Goal: Task Accomplishment & Management: Manage account settings

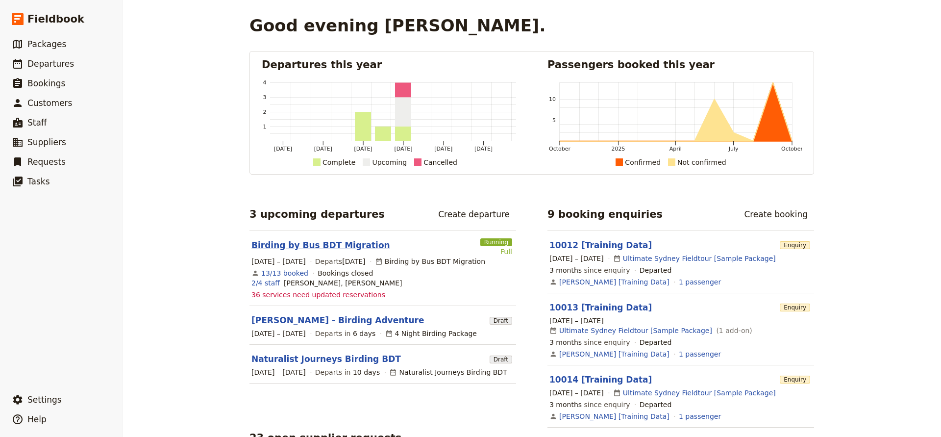
click at [337, 245] on link "Birding by Bus BDT Migration" at bounding box center [320, 245] width 139 height 12
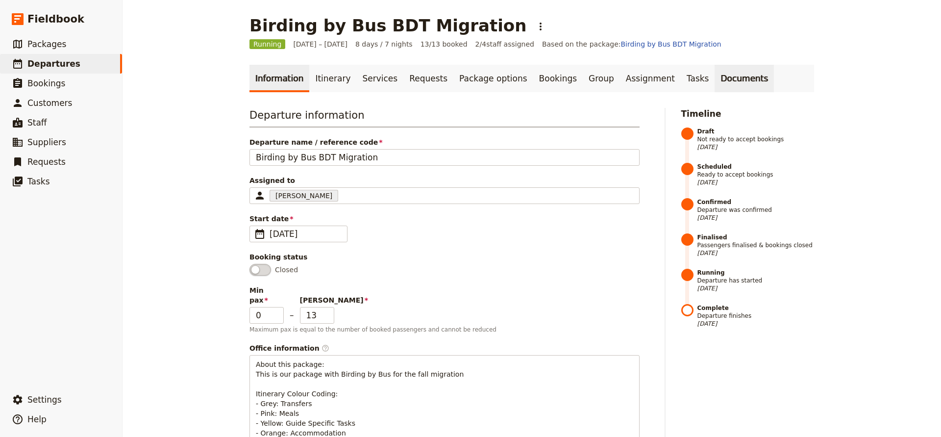
click at [714, 76] on link "Documents" at bounding box center [743, 78] width 59 height 27
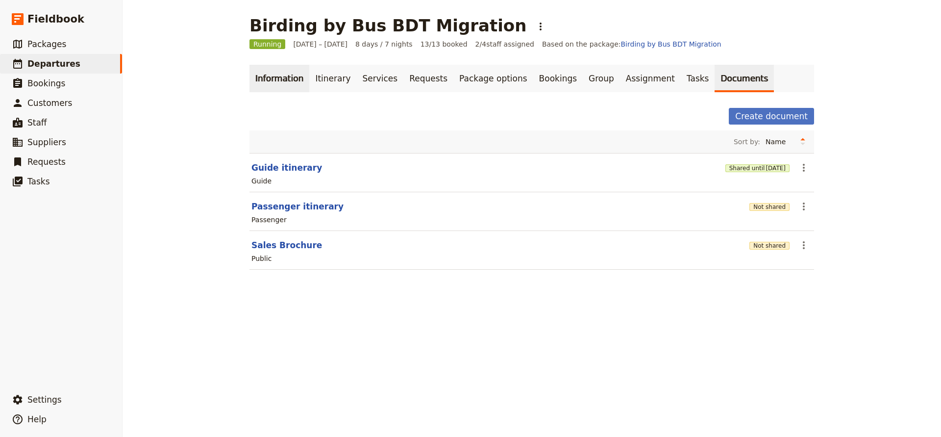
click at [277, 76] on link "Information" at bounding box center [279, 78] width 60 height 27
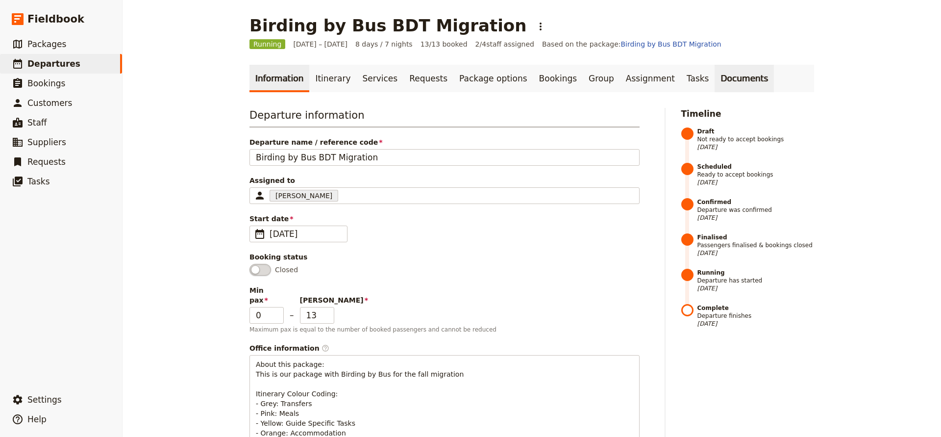
click at [714, 76] on link "Documents" at bounding box center [743, 78] width 59 height 27
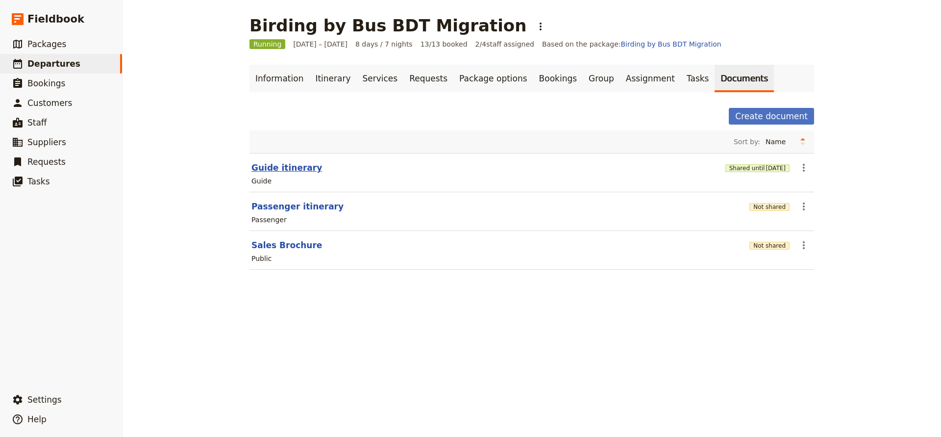
click at [282, 167] on button "Guide itinerary" at bounding box center [286, 168] width 71 height 12
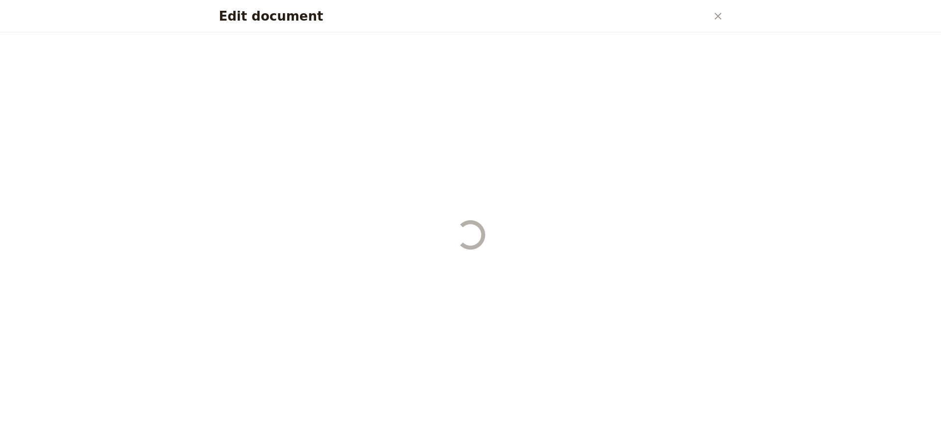
select select "STAFF"
select select "RUN_SHEET"
select select "DEFAULT"
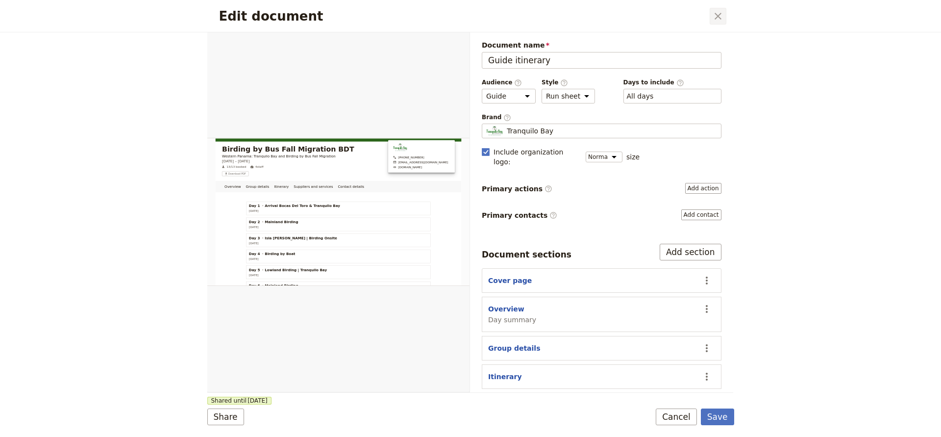
click at [720, 19] on icon "Close dialog" at bounding box center [717, 16] width 7 height 7
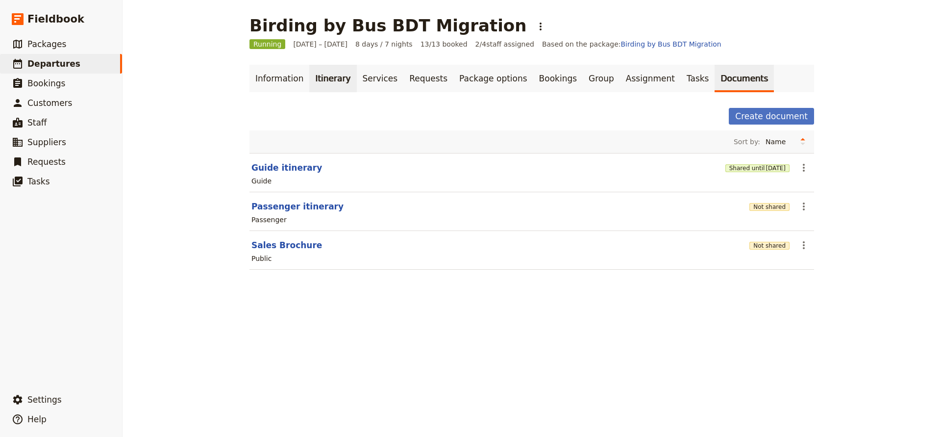
click at [323, 77] on link "Itinerary" at bounding box center [332, 78] width 47 height 27
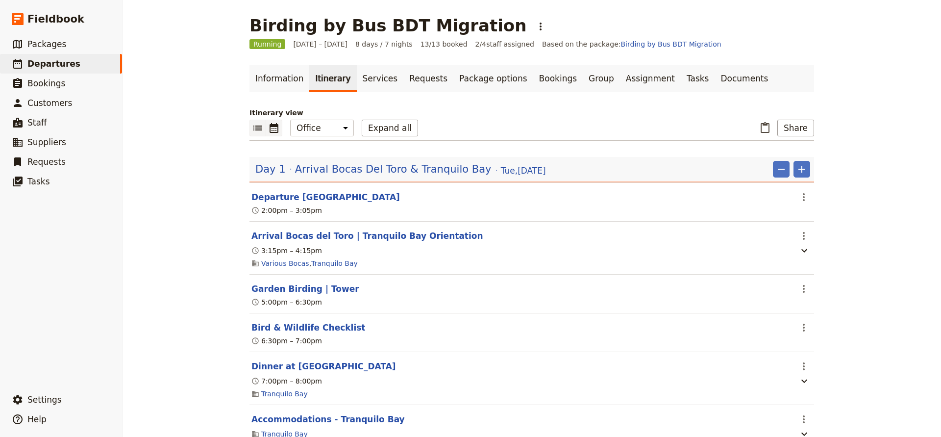
click at [272, 127] on icon "Calendar view" at bounding box center [274, 128] width 12 height 12
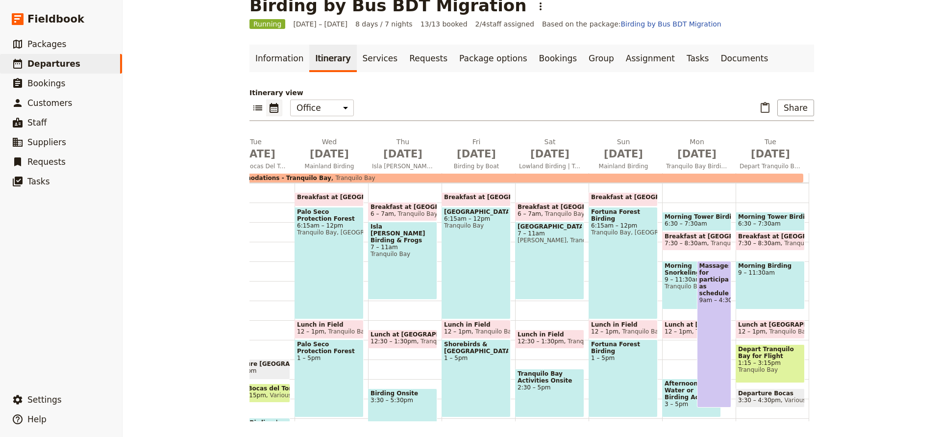
drag, startPoint x: 477, startPoint y: 235, endPoint x: 528, endPoint y: 253, distance: 54.3
click at [475, 222] on span "6:15am – 12pm" at bounding box center [476, 218] width 64 height 7
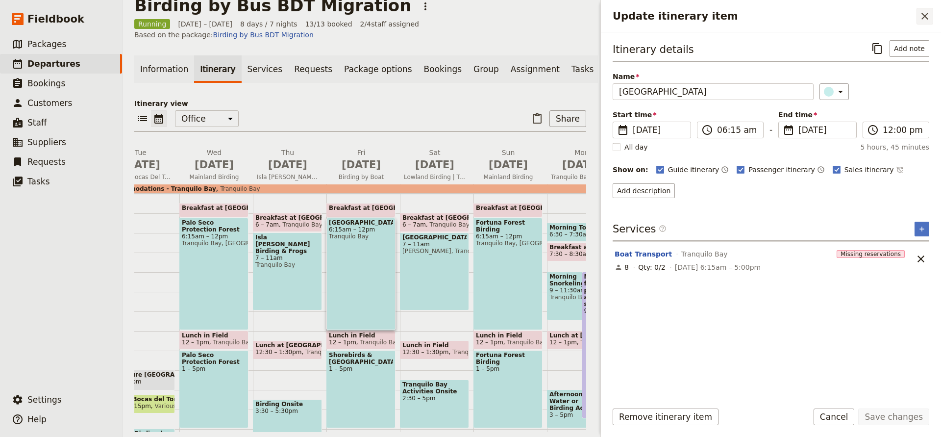
click at [920, 12] on icon "Close drawer" at bounding box center [925, 16] width 12 height 12
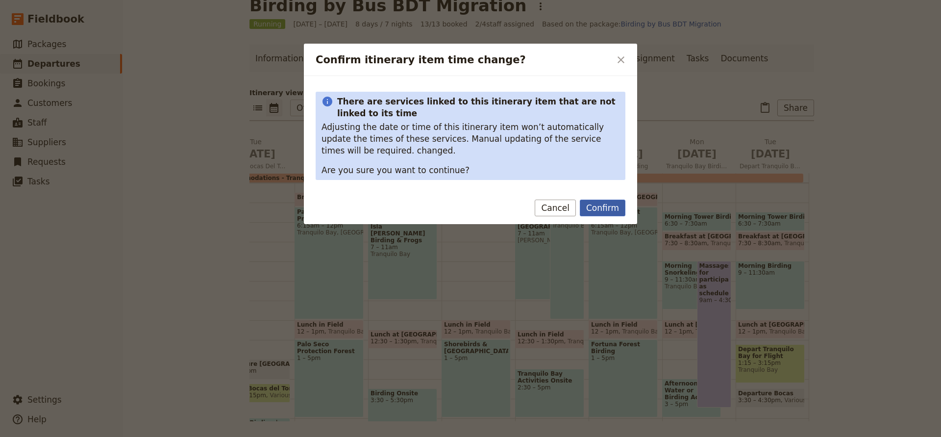
click at [594, 207] on button "Confirm" at bounding box center [603, 207] width 46 height 17
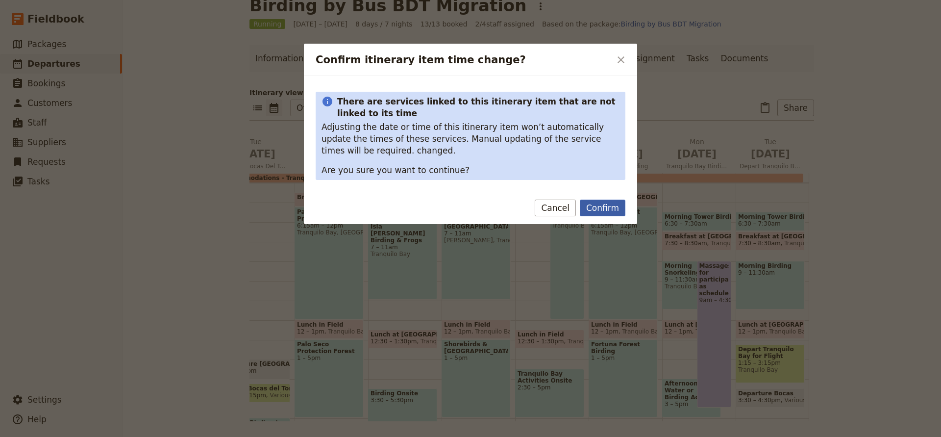
click at [597, 207] on button "Confirm" at bounding box center [603, 207] width 46 height 17
click at [596, 208] on button "Confirm" at bounding box center [603, 207] width 46 height 17
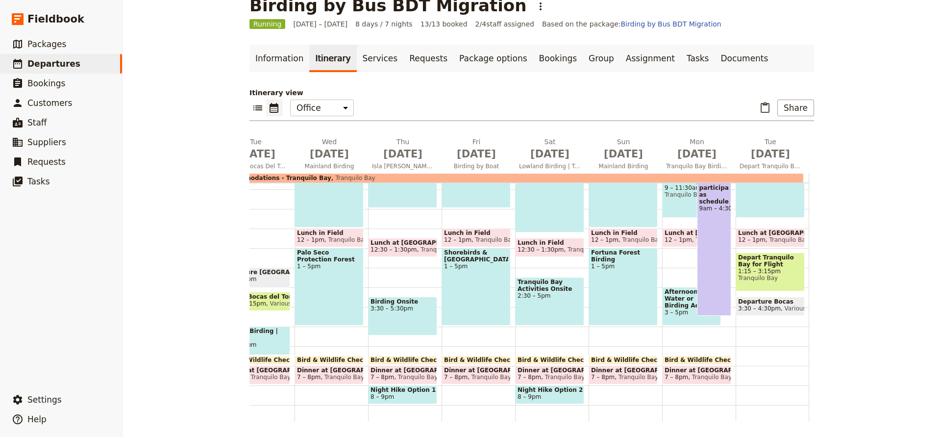
scroll to position [184, 0]
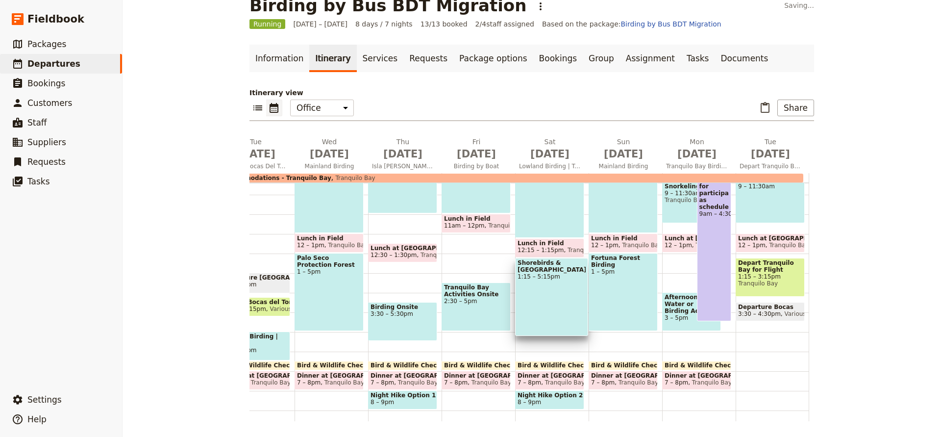
click at [535, 344] on div "Breakfast at Lodge 5:30 – 6:30am Tranquilo [GEOGRAPHIC_DATA] 6:30am – 12:15pm […" at bounding box center [551, 234] width 73 height 470
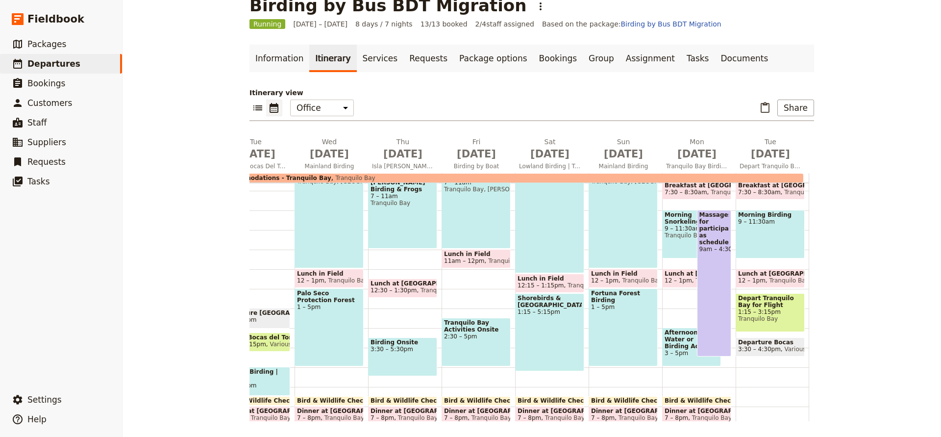
scroll to position [151, 0]
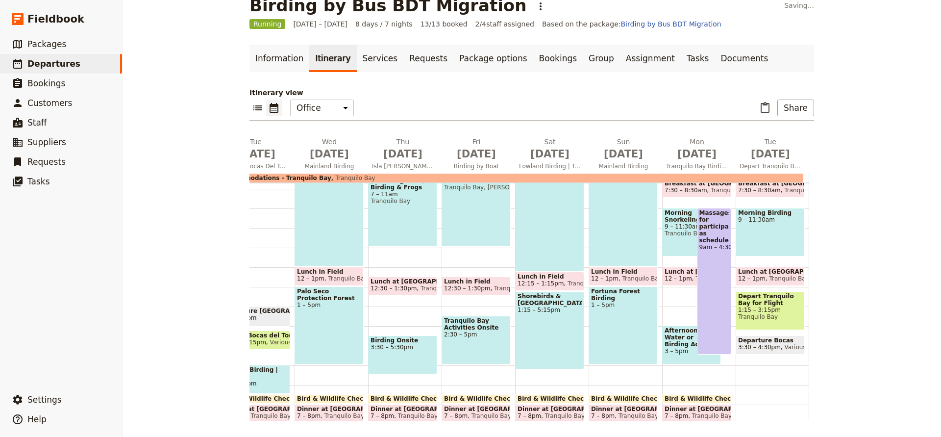
click at [471, 283] on span "Lunch in Field" at bounding box center [476, 281] width 64 height 7
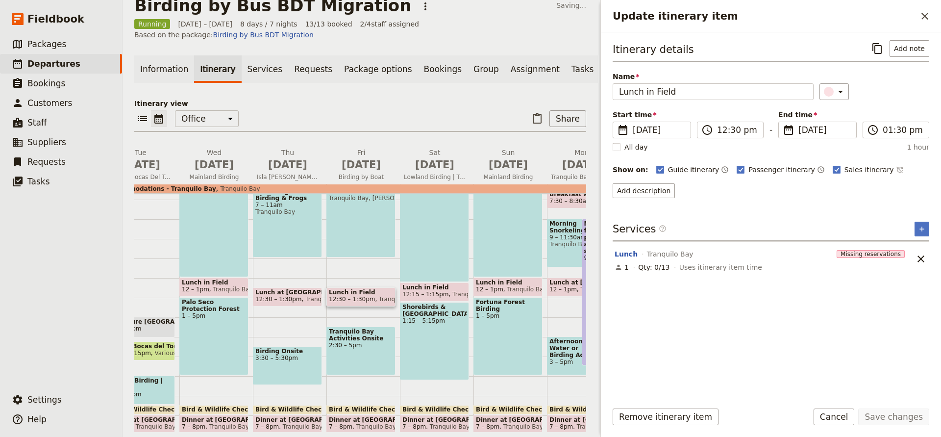
click at [471, 283] on div "Breakfast at Lodge 5:30 – 6:30am Tranquilo Bay [GEOGRAPHIC_DATA] 6:30am – 12:15…" at bounding box center [436, 278] width 73 height 470
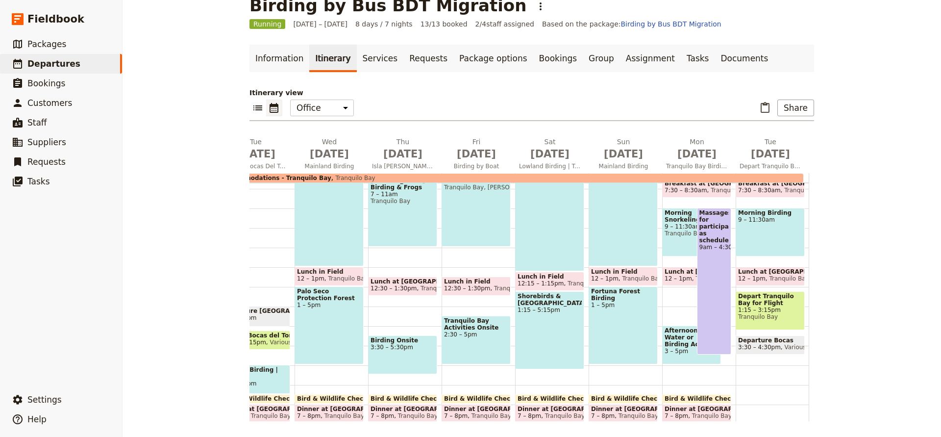
click at [471, 282] on span "Lunch in Field" at bounding box center [476, 281] width 64 height 7
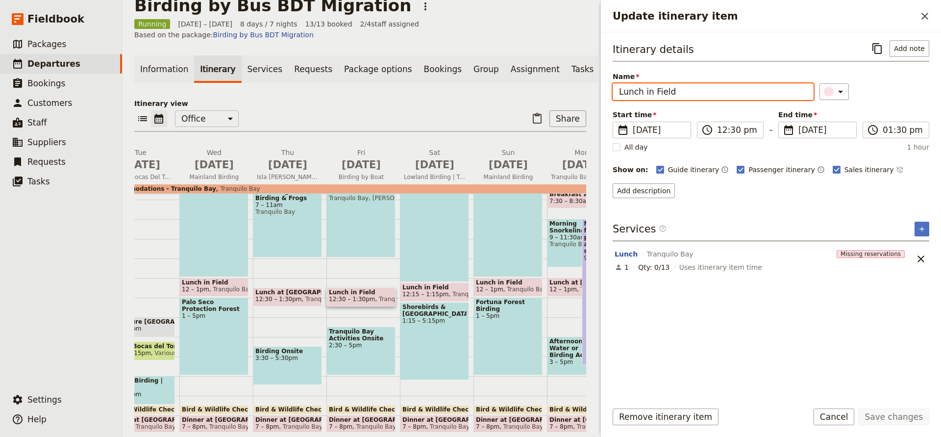
click at [703, 95] on input "Lunch in Field" at bounding box center [712, 91] width 201 height 17
type input "Lunch at [GEOGRAPHIC_DATA]"
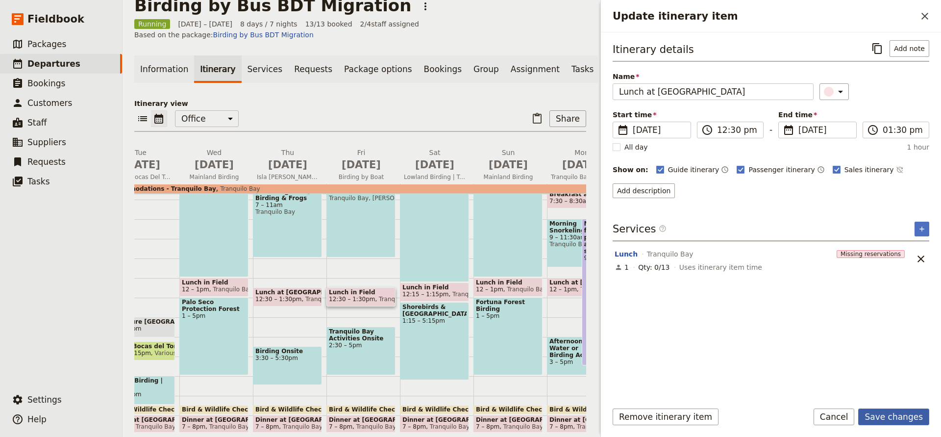
click at [883, 413] on button "Save changes" at bounding box center [893, 416] width 71 height 17
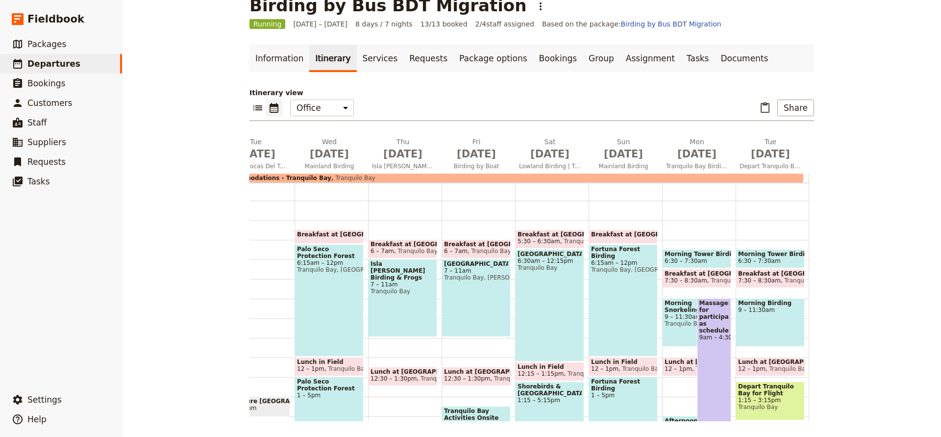
scroll to position [60, 0]
click at [477, 166] on span "Birding by Boat" at bounding box center [476, 166] width 70 height 8
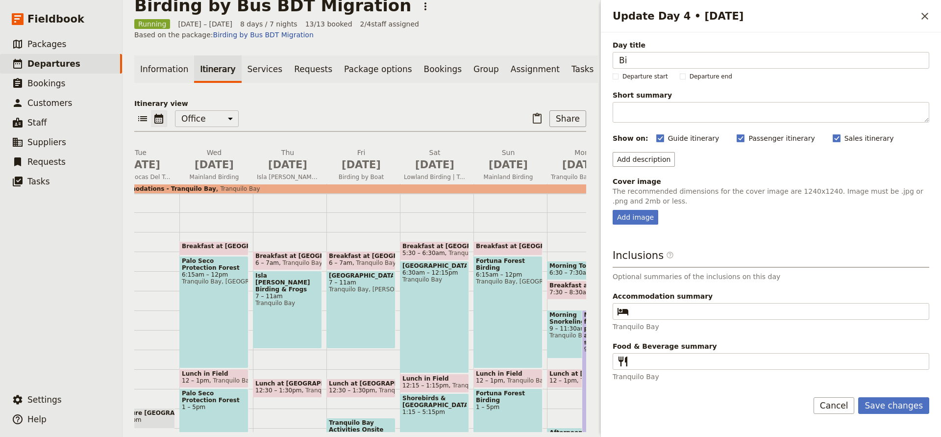
type input "B"
type input "Lowland Birding | Tranquilo Bay"
click at [877, 402] on button "Save changes" at bounding box center [893, 405] width 71 height 17
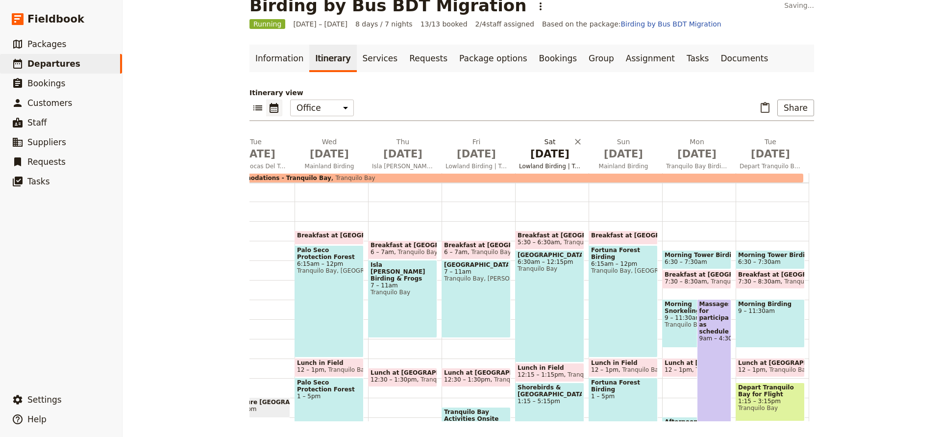
click at [540, 166] on span "Lowland Birding | Tranquilo Bay" at bounding box center [550, 166] width 70 height 8
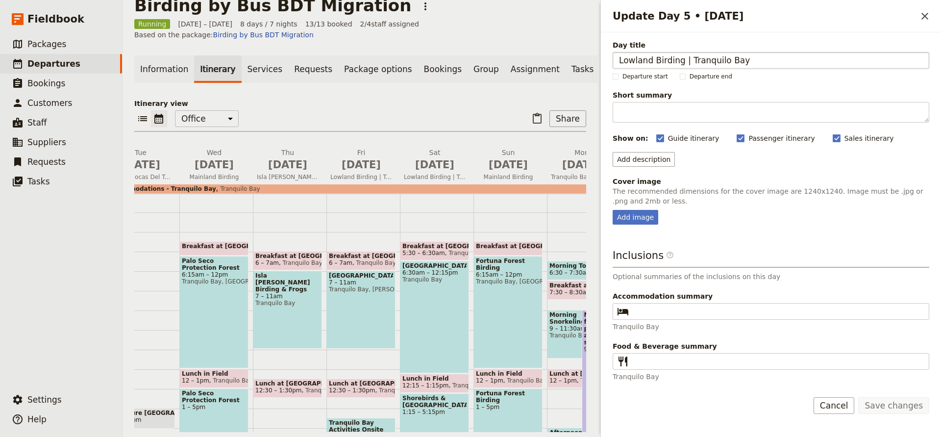
click at [682, 57] on input "Lowland Birding | Tranquilo Bay" at bounding box center [770, 60] width 317 height 17
type input "Birding By Boat - October Big Day"
click at [889, 405] on button "Save changes" at bounding box center [893, 405] width 71 height 17
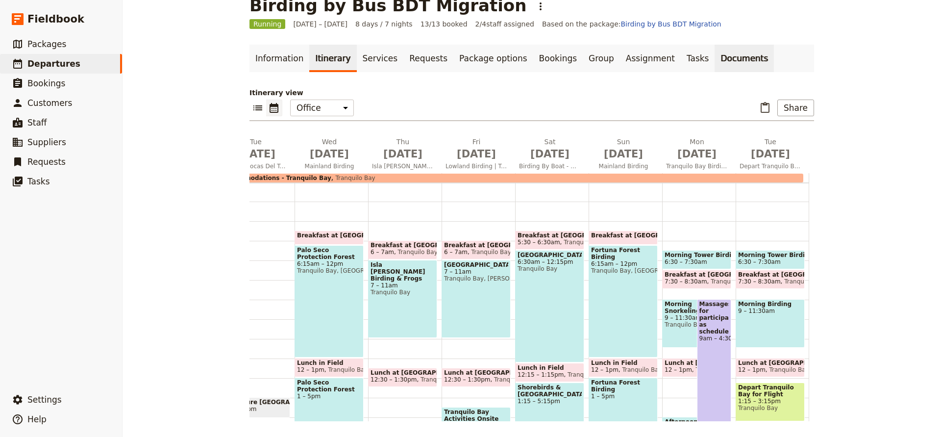
click at [714, 54] on link "Documents" at bounding box center [743, 58] width 59 height 27
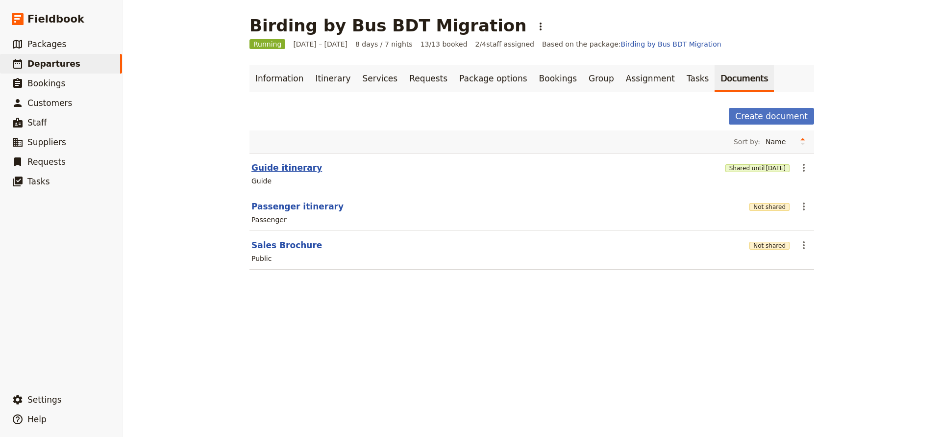
click at [293, 167] on button "Guide itinerary" at bounding box center [286, 168] width 71 height 12
select select "STAFF"
select select "RUN_SHEET"
select select "DEFAULT"
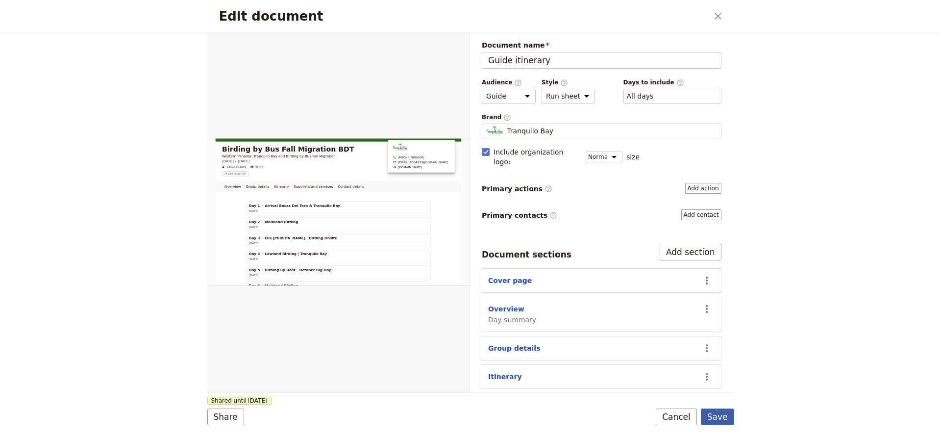
click at [723, 416] on button "Save" at bounding box center [717, 416] width 33 height 17
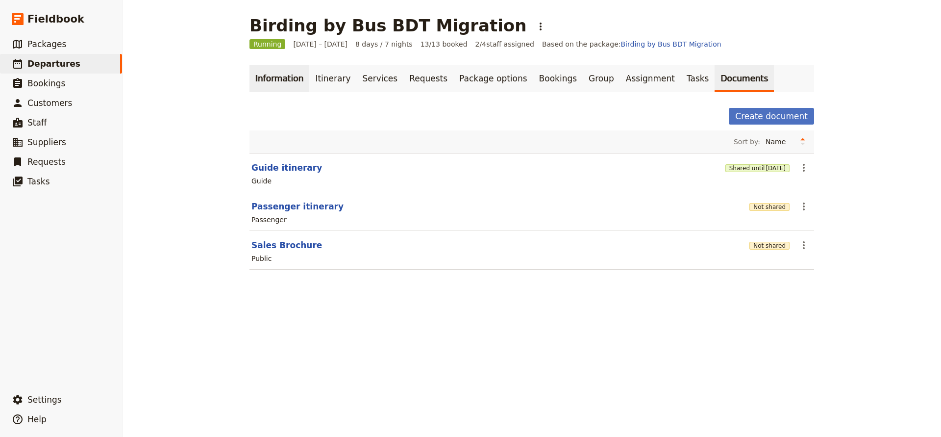
click at [281, 81] on link "Information" at bounding box center [279, 78] width 60 height 27
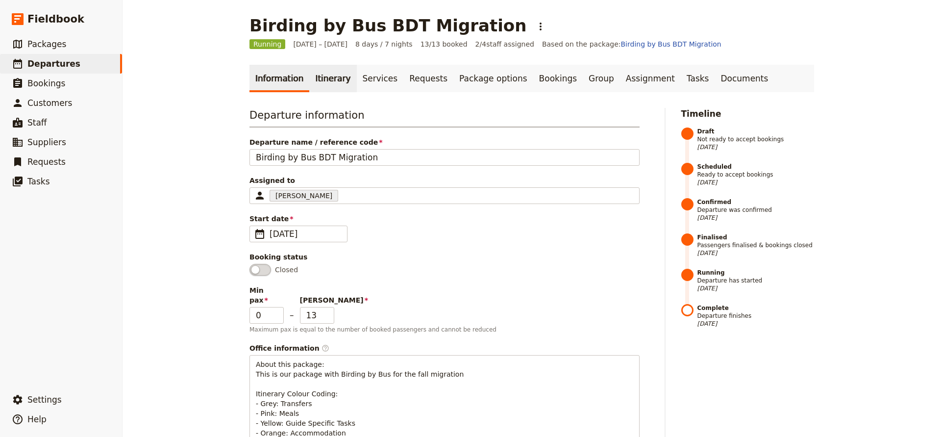
click at [315, 77] on link "Itinerary" at bounding box center [332, 78] width 47 height 27
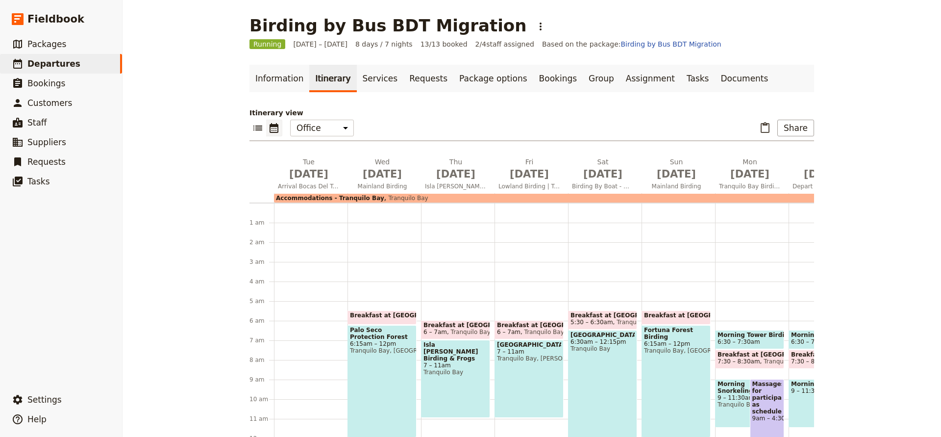
scroll to position [98, 0]
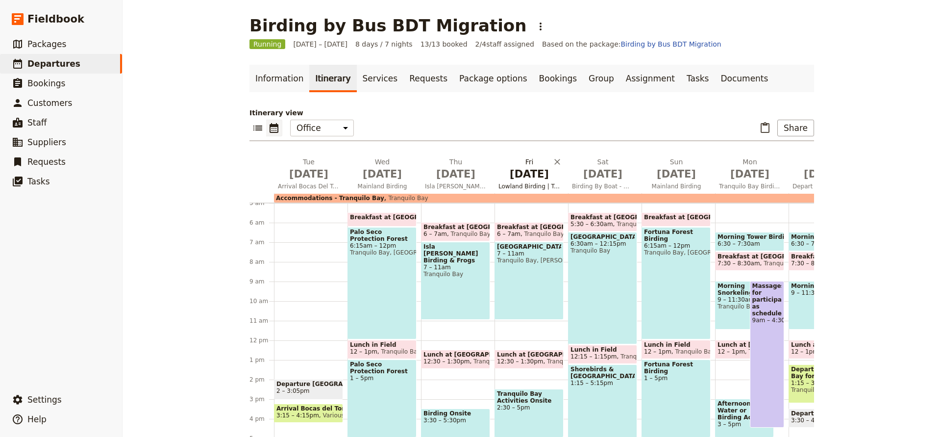
drag, startPoint x: 520, startPoint y: 176, endPoint x: 534, endPoint y: 176, distance: 13.7
click at [534, 176] on span "[DATE]" at bounding box center [529, 174] width 62 height 15
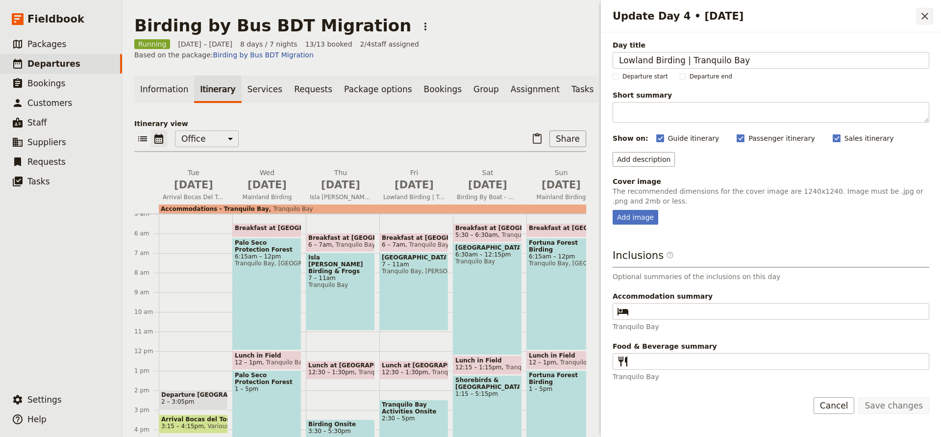
click at [922, 13] on icon "Close drawer" at bounding box center [924, 16] width 7 height 7
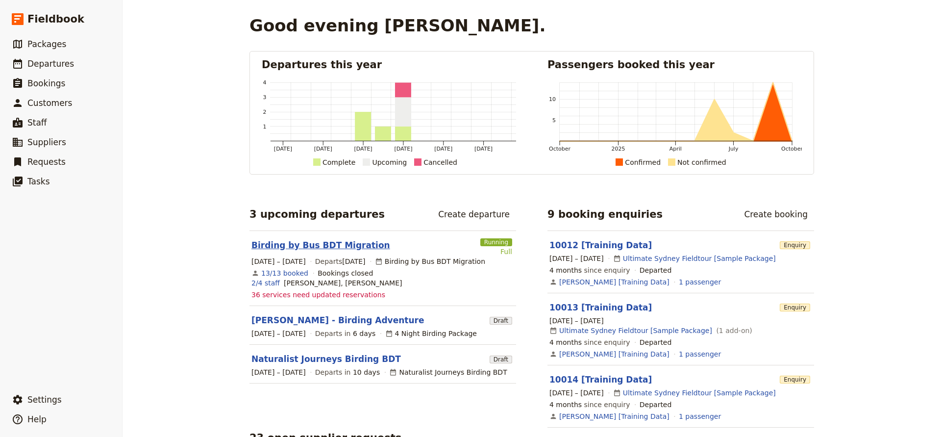
click at [317, 245] on link "Birding by Bus BDT Migration" at bounding box center [320, 245] width 139 height 12
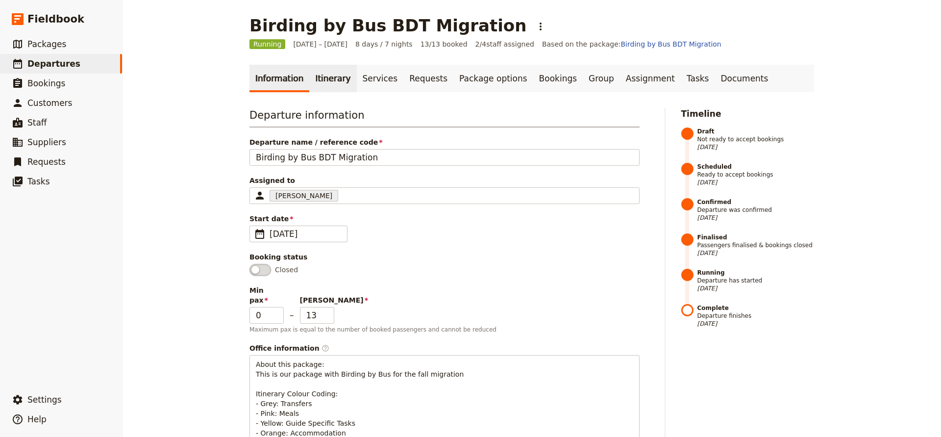
click at [324, 77] on link "Itinerary" at bounding box center [332, 78] width 47 height 27
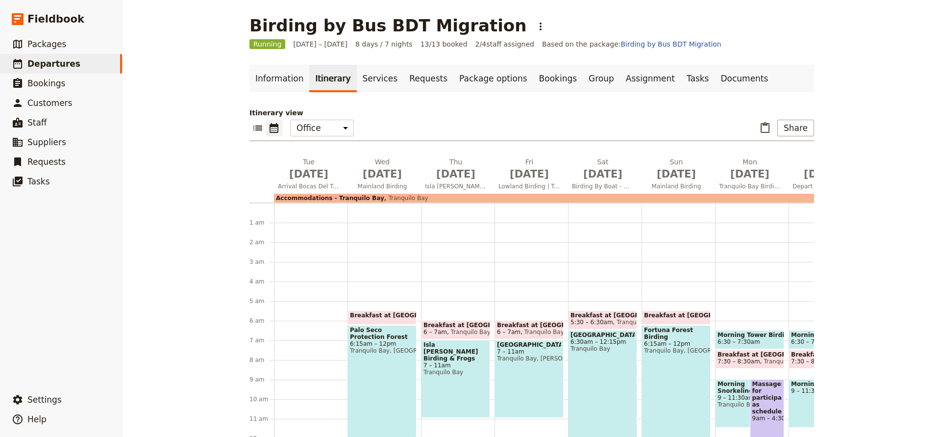
scroll to position [98, 0]
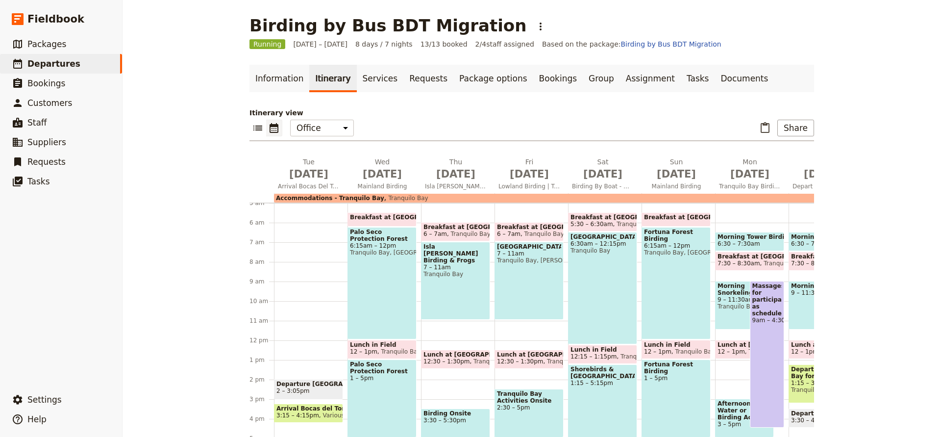
click at [455, 229] on span "Breakfast at [GEOGRAPHIC_DATA]" at bounding box center [455, 226] width 64 height 7
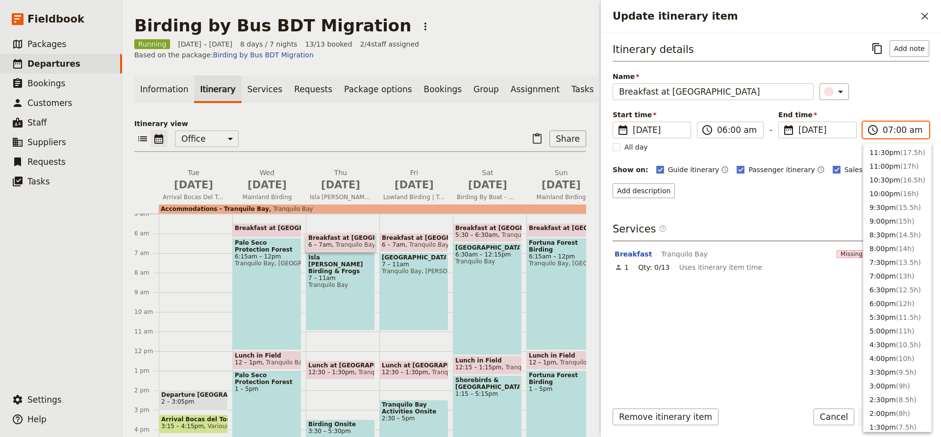
click at [890, 125] on input "07:00 am" at bounding box center [902, 130] width 40 height 12
click at [898, 246] on button "6:30am ( 0.5h )" at bounding box center [897, 252] width 68 height 14
type input "06:30 am"
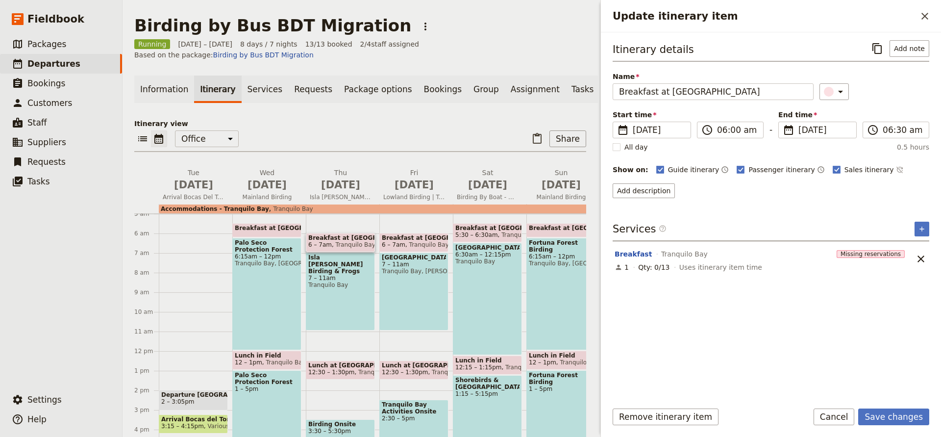
click at [877, 218] on div "Itinerary details ​ Add note Name Breakfast at Lodge ​ Start time ​ 9 Oct 2025 …" at bounding box center [770, 216] width 317 height 352
click at [887, 415] on button "Save changes" at bounding box center [893, 416] width 71 height 17
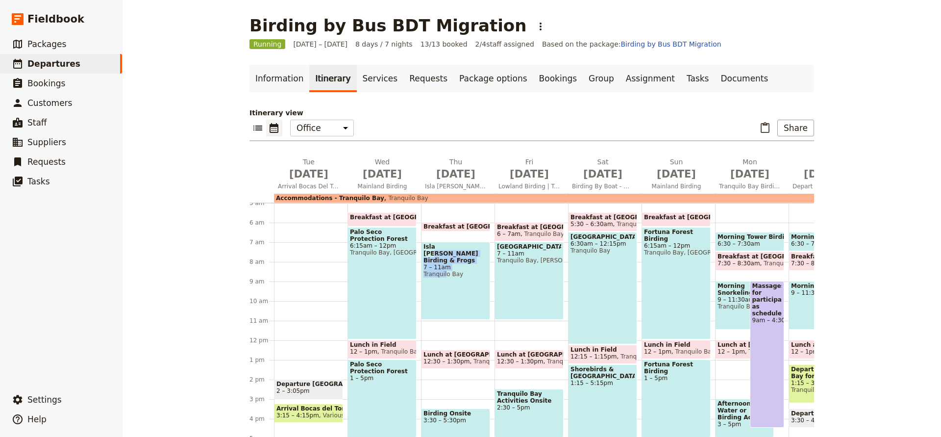
drag, startPoint x: 446, startPoint y: 264, endPoint x: 446, endPoint y: 248, distance: 15.7
click at [465, 279] on div "Isla Popa Birding & Frogs 7 – 11am Tranquilo Bay" at bounding box center [455, 281] width 69 height 78
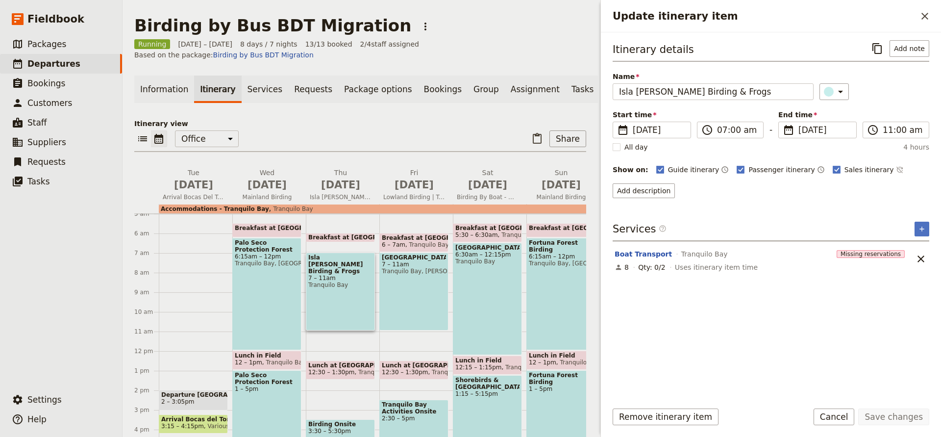
click at [357, 283] on div "Isla Popa Birding & Frogs 7 – 11am Tranquilo Bay" at bounding box center [340, 291] width 69 height 78
click at [726, 128] on input "07:00 am" at bounding box center [737, 130] width 40 height 12
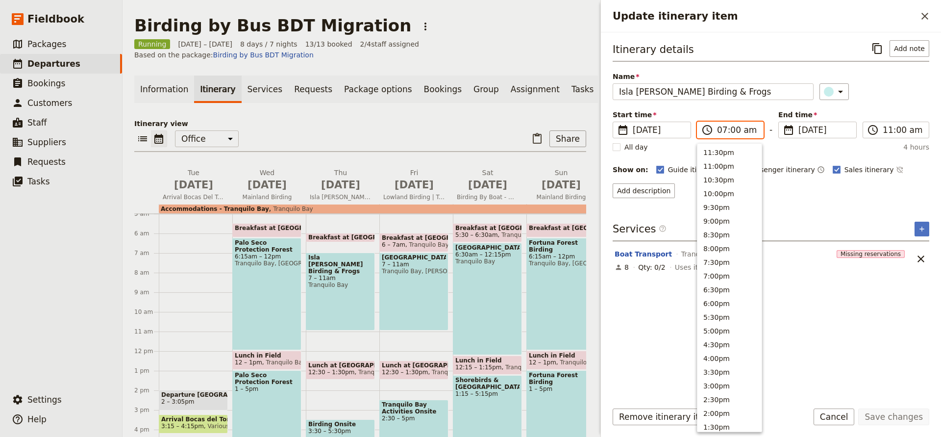
click at [723, 130] on input "07:00 am" at bounding box center [737, 130] width 40 height 12
click at [733, 130] on input "06:00 am" at bounding box center [737, 130] width 40 height 12
type input "06:30 am"
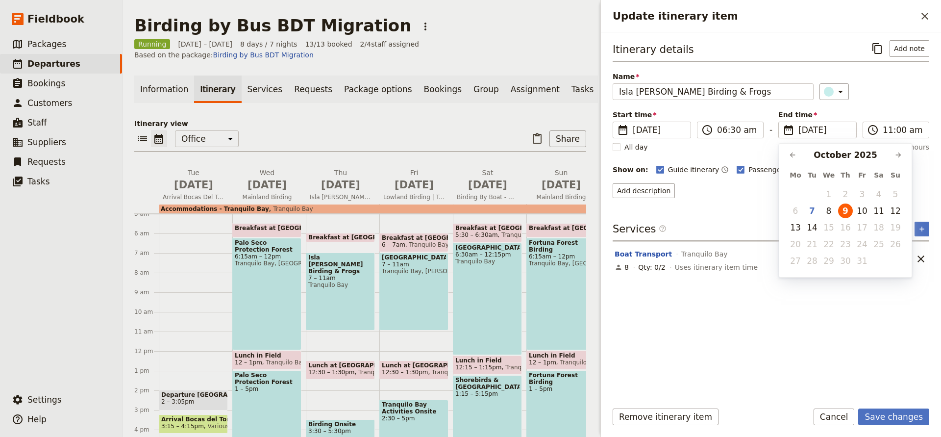
click at [816, 345] on div "Itinerary details ​ Add note Name Isla Popa Birding & Frogs ​ Start time ​ 9 Oc…" at bounding box center [770, 216] width 317 height 352
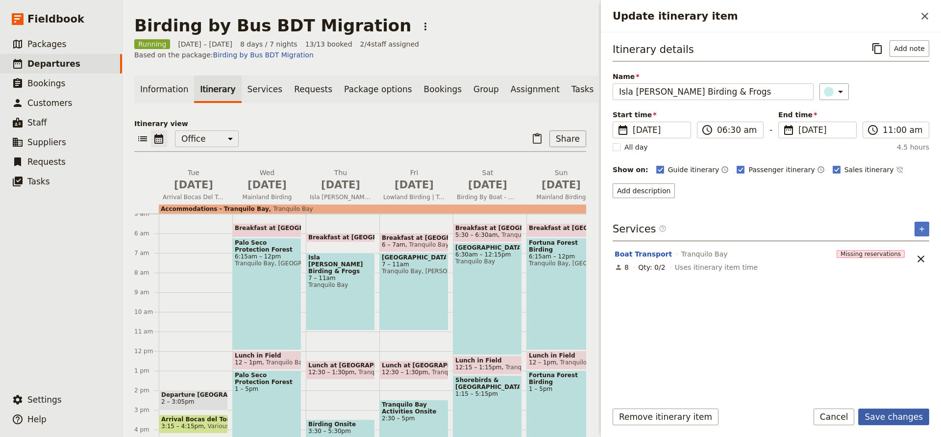
click at [877, 416] on button "Save changes" at bounding box center [893, 416] width 71 height 17
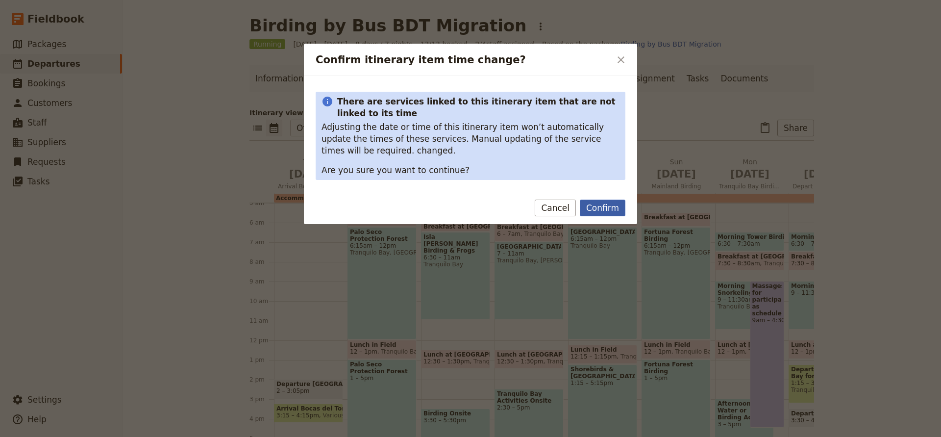
click at [593, 210] on button "Confirm" at bounding box center [603, 207] width 46 height 17
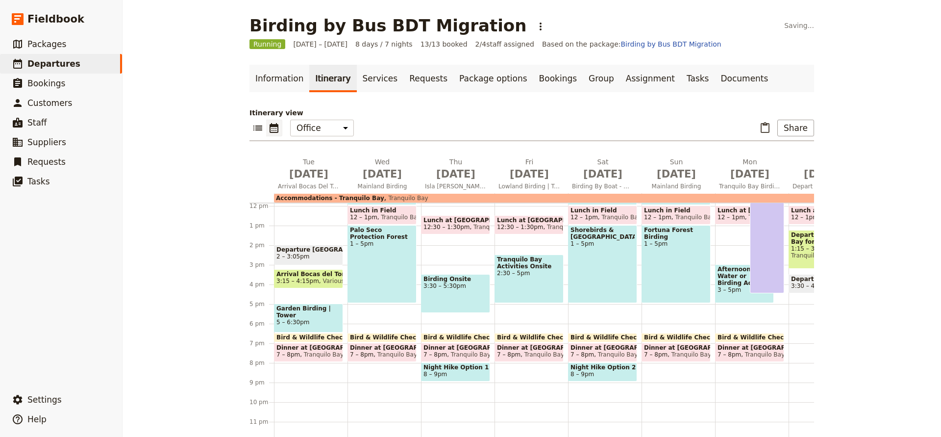
scroll to position [232, 0]
click at [714, 79] on link "Documents" at bounding box center [743, 78] width 59 height 27
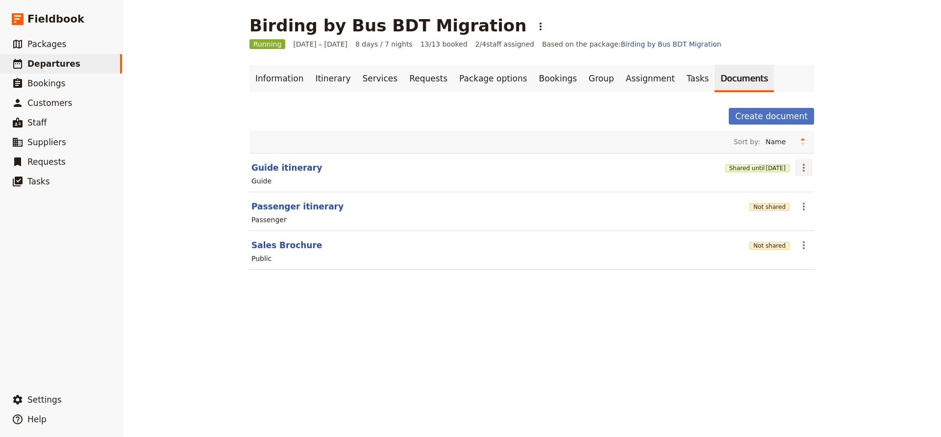
click at [801, 169] on icon "Actions" at bounding box center [804, 168] width 12 height 12
click at [808, 191] on span "Share" at bounding box center [812, 189] width 20 height 10
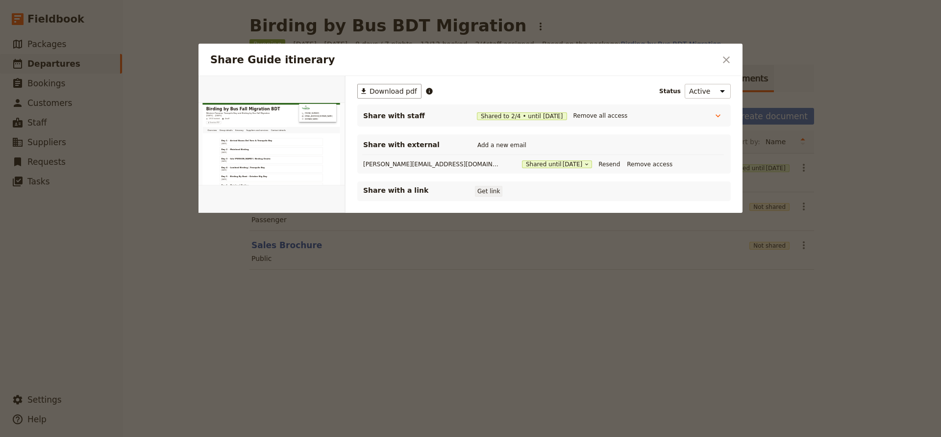
click at [484, 191] on button "Get link" at bounding box center [488, 191] width 27 height 11
